Goal: Navigation & Orientation: Find specific page/section

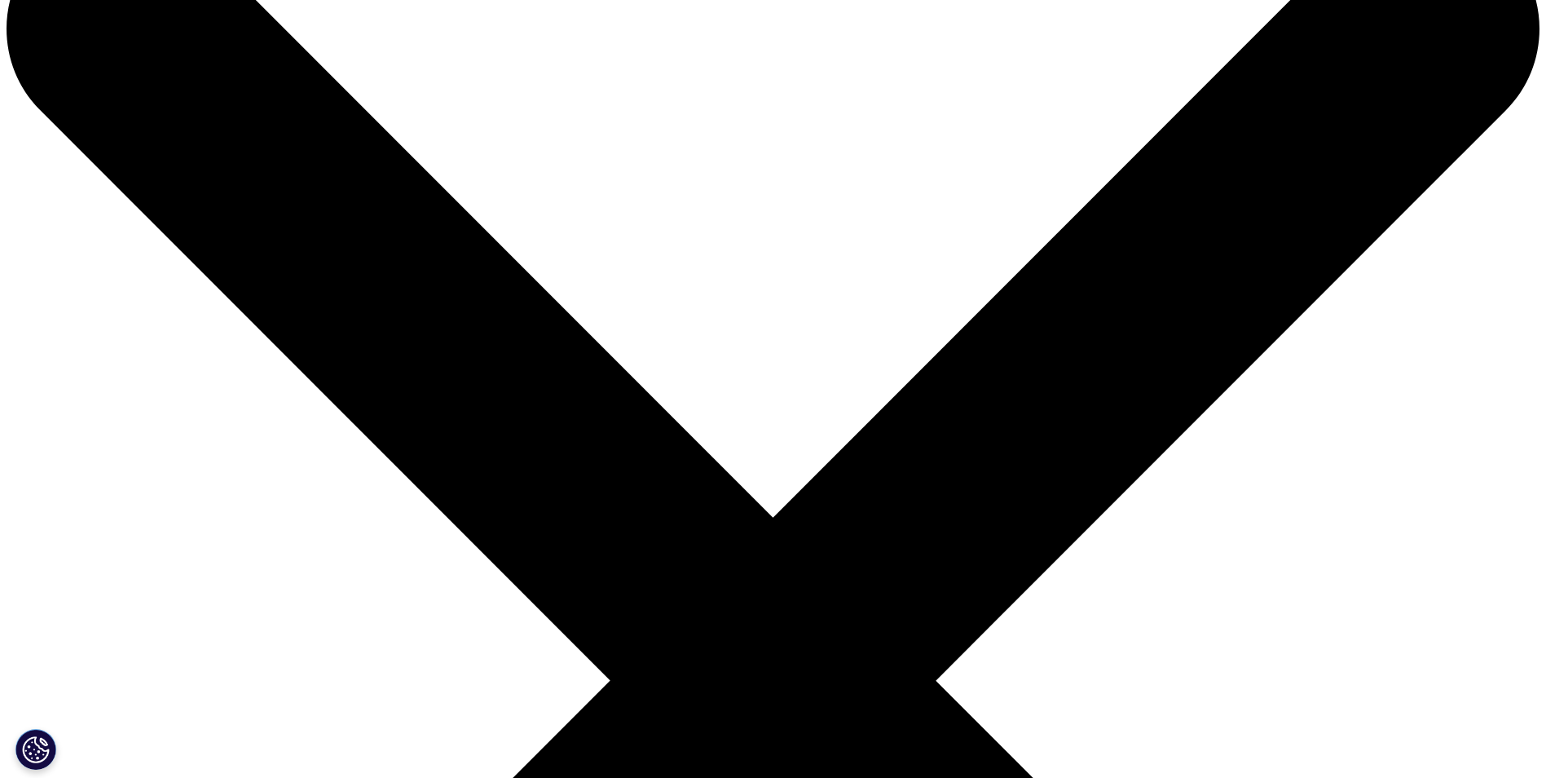
scroll to position [82, 0]
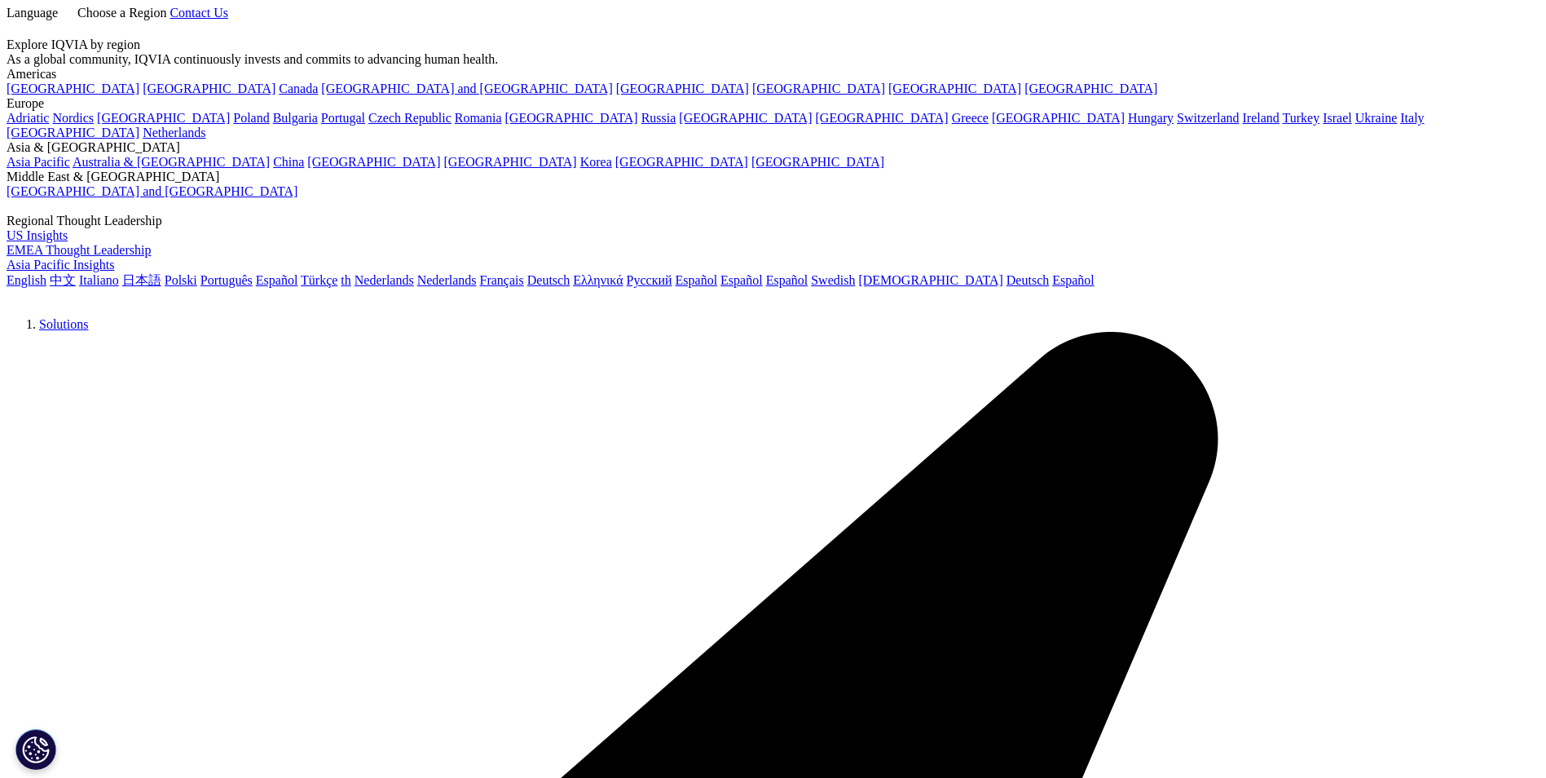
click at [70, 155] on link "Asia Pacific" at bounding box center [39, 162] width 64 height 14
